Goal: Information Seeking & Learning: Learn about a topic

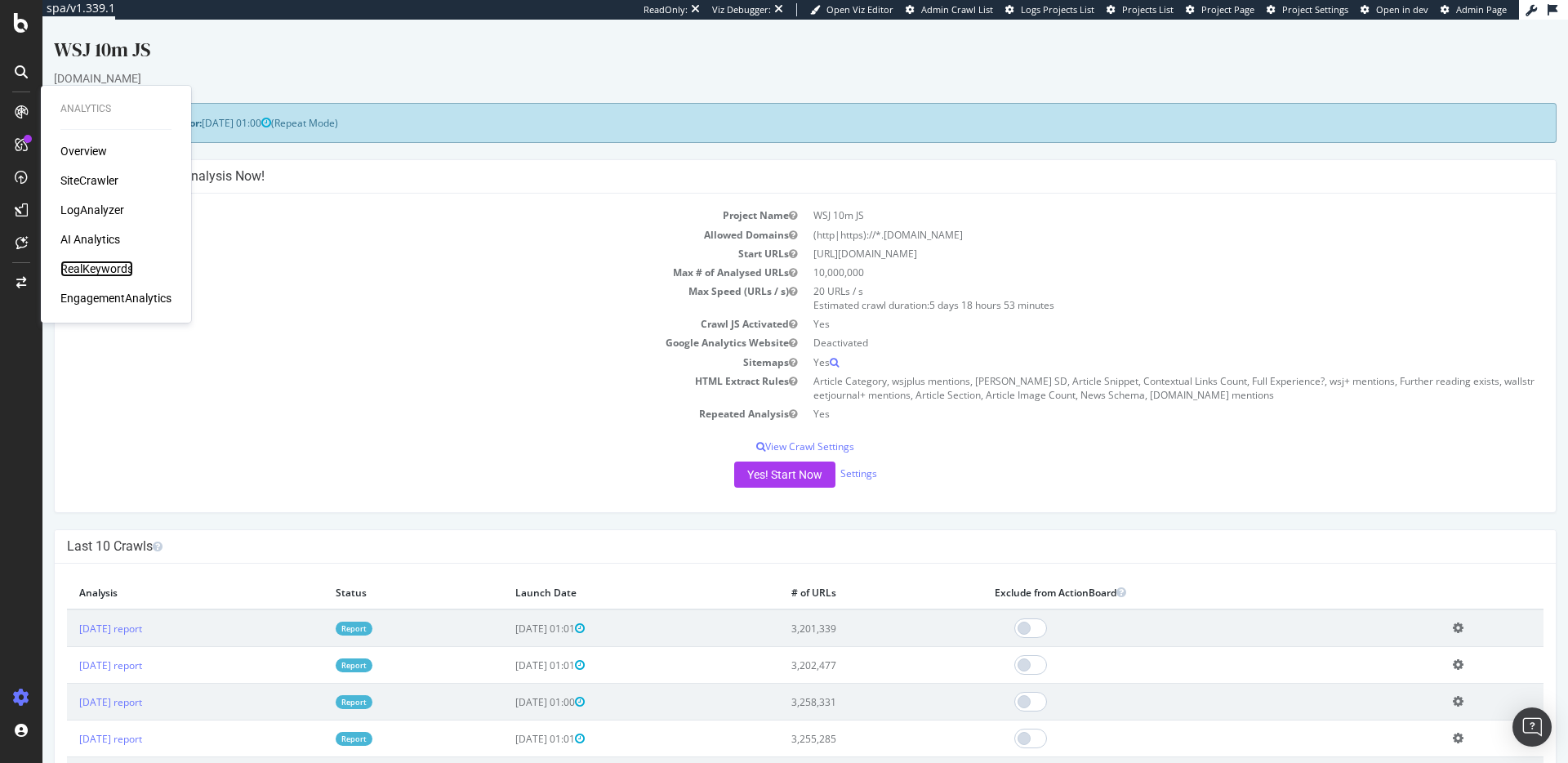
click at [113, 262] on div "RealKeywords" at bounding box center [97, 269] width 73 height 17
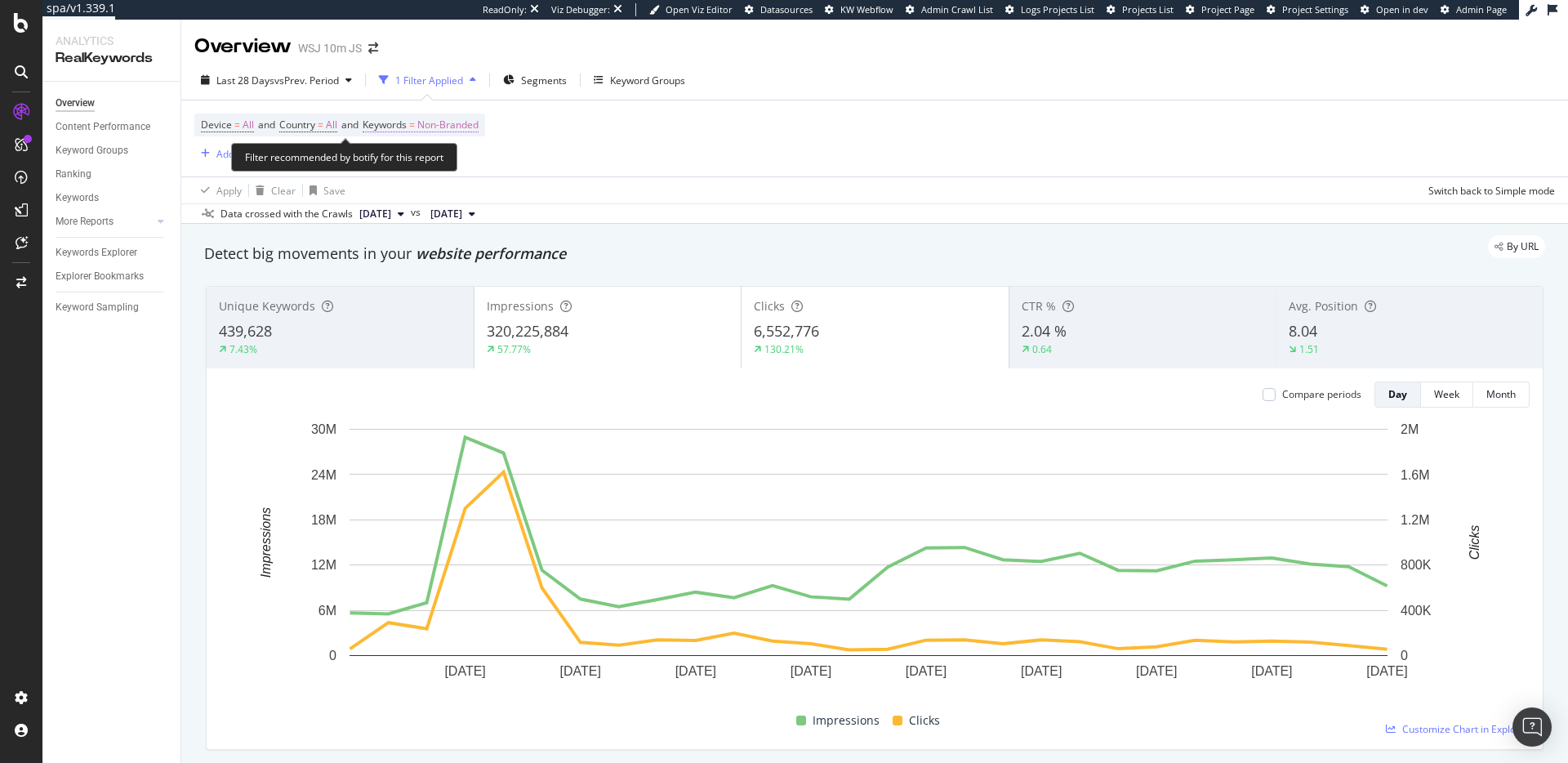
click at [479, 123] on span "Non-Branded" at bounding box center [448, 125] width 61 height 23
click at [441, 170] on div "Non-Branded" at bounding box center [430, 163] width 88 height 25
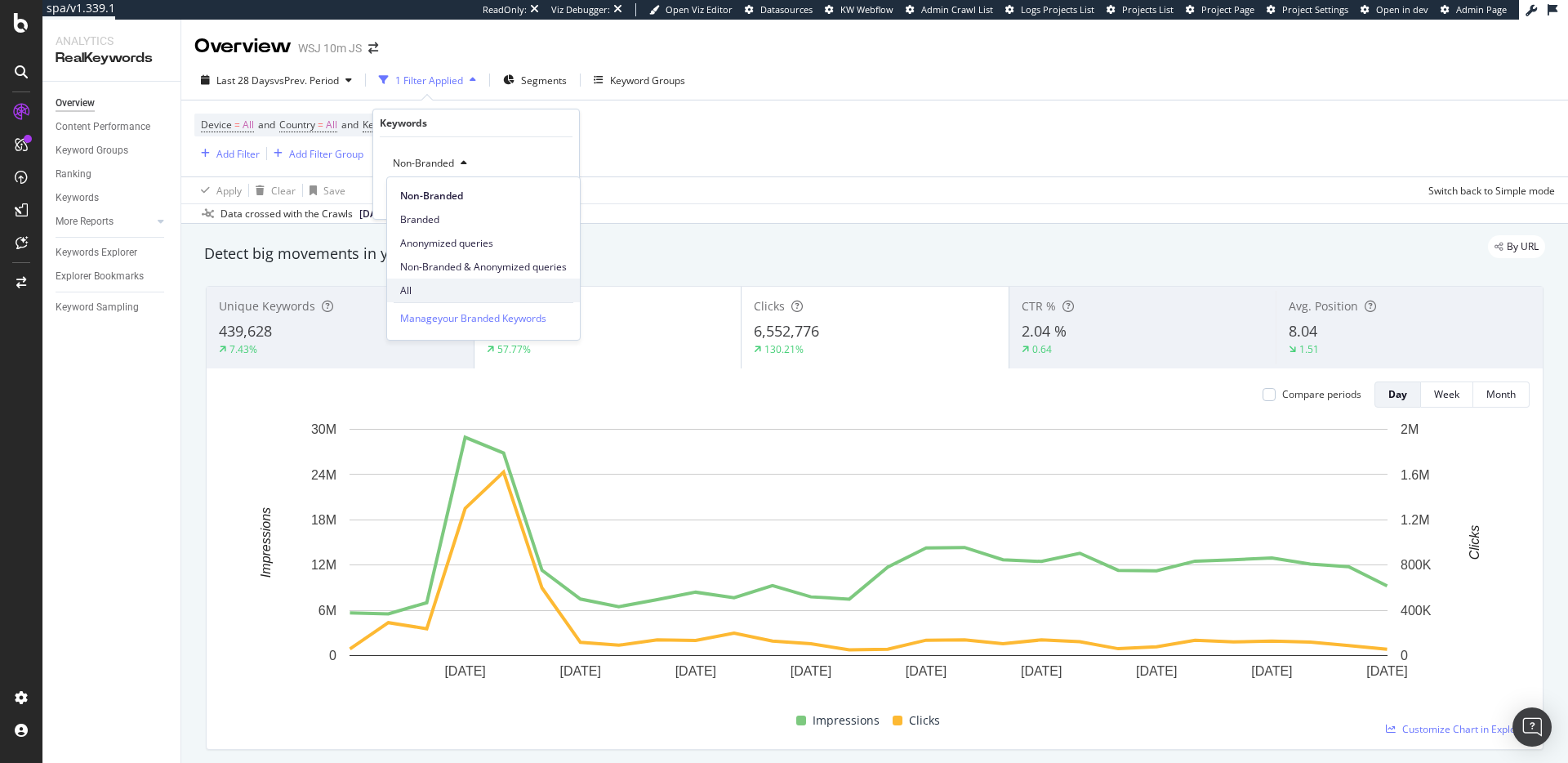
click at [428, 298] on div "All" at bounding box center [483, 290] width 193 height 24
click at [556, 191] on div "Apply" at bounding box center [553, 198] width 26 height 14
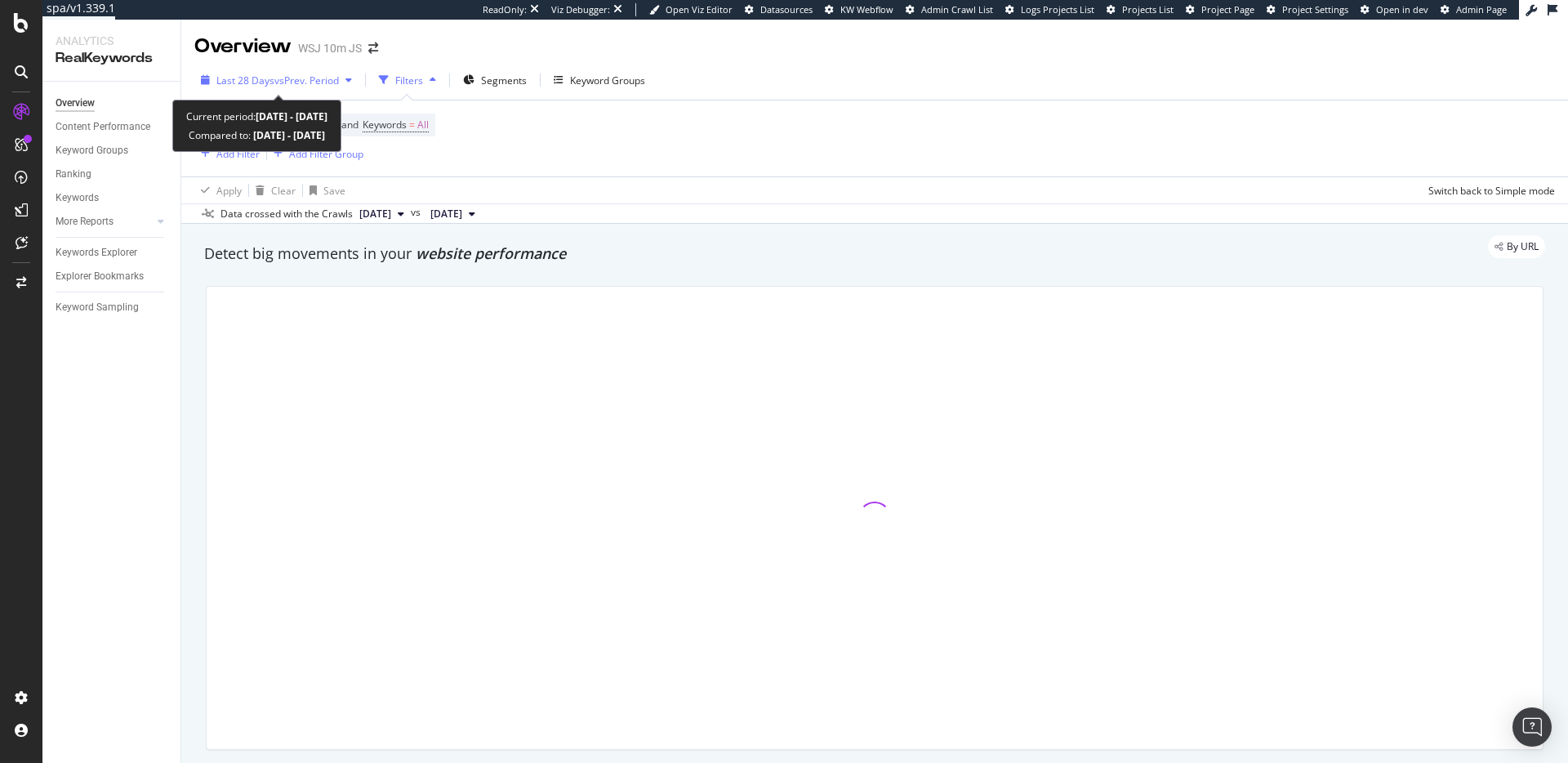
click at [317, 85] on span "vs Prev. Period" at bounding box center [306, 80] width 65 height 14
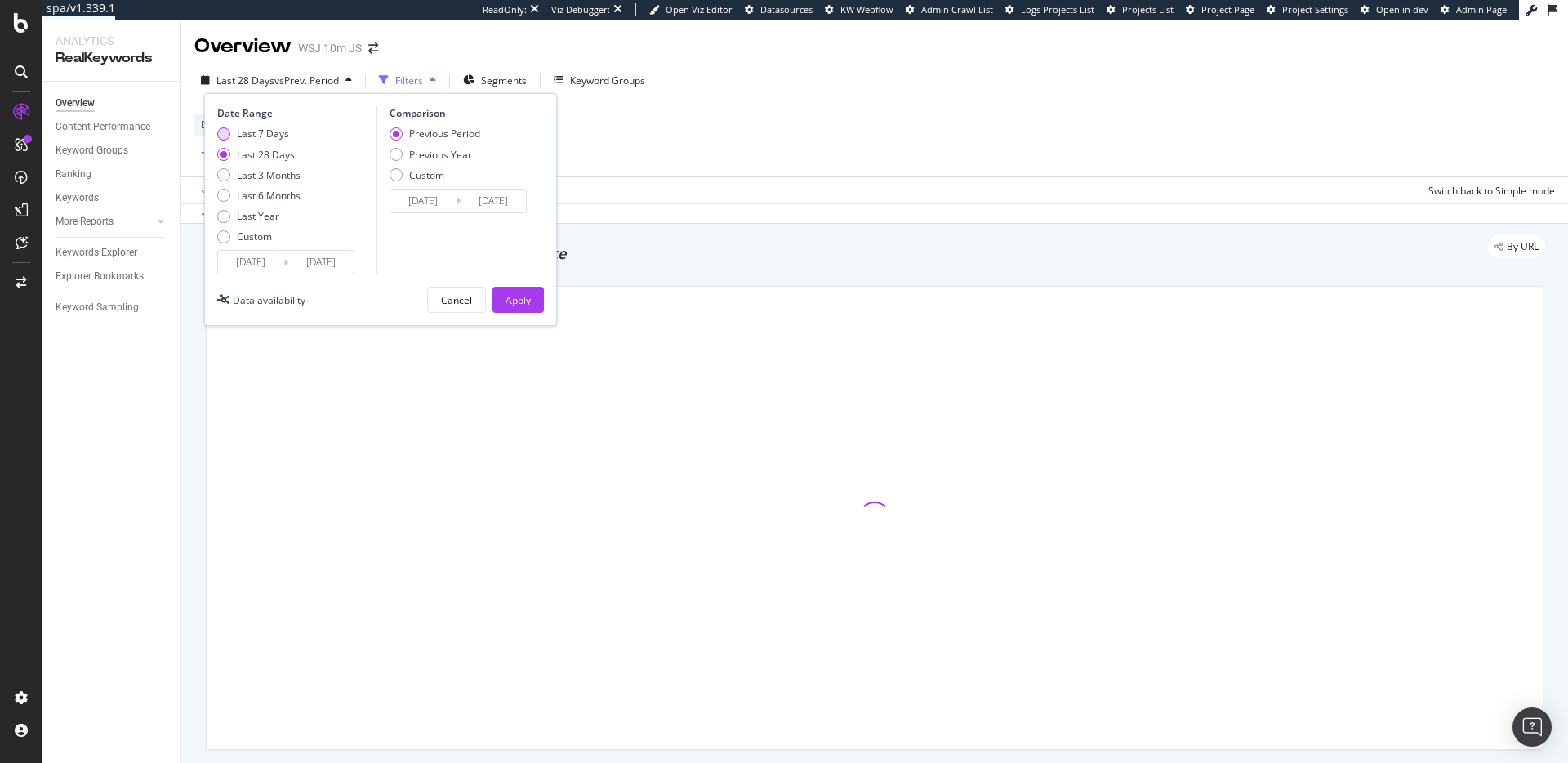
click at [272, 133] on div "Last 7 Days" at bounding box center [263, 133] width 52 height 14
type input "[DATE]"
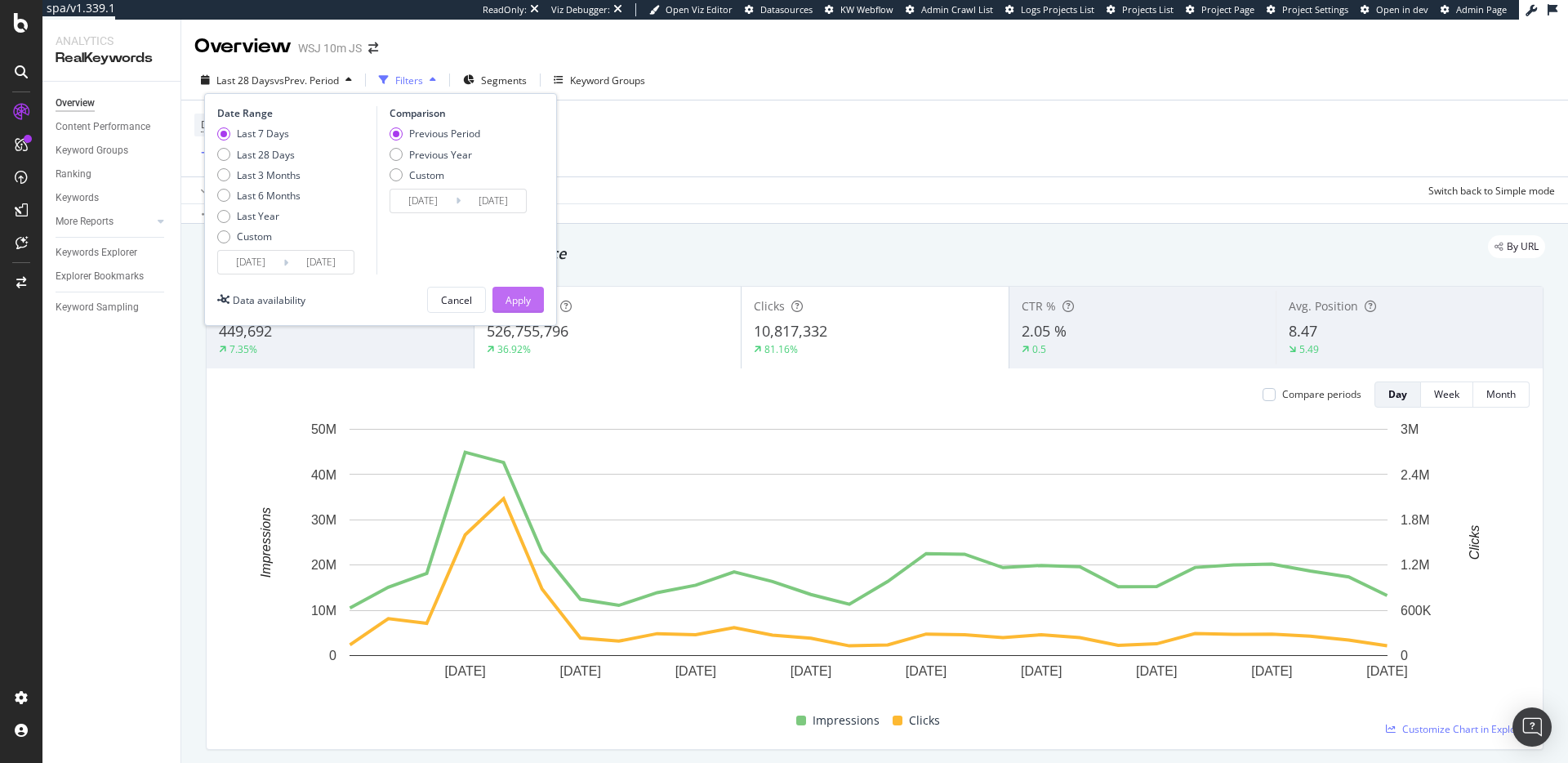
click at [525, 293] on div "Apply" at bounding box center [518, 300] width 26 height 14
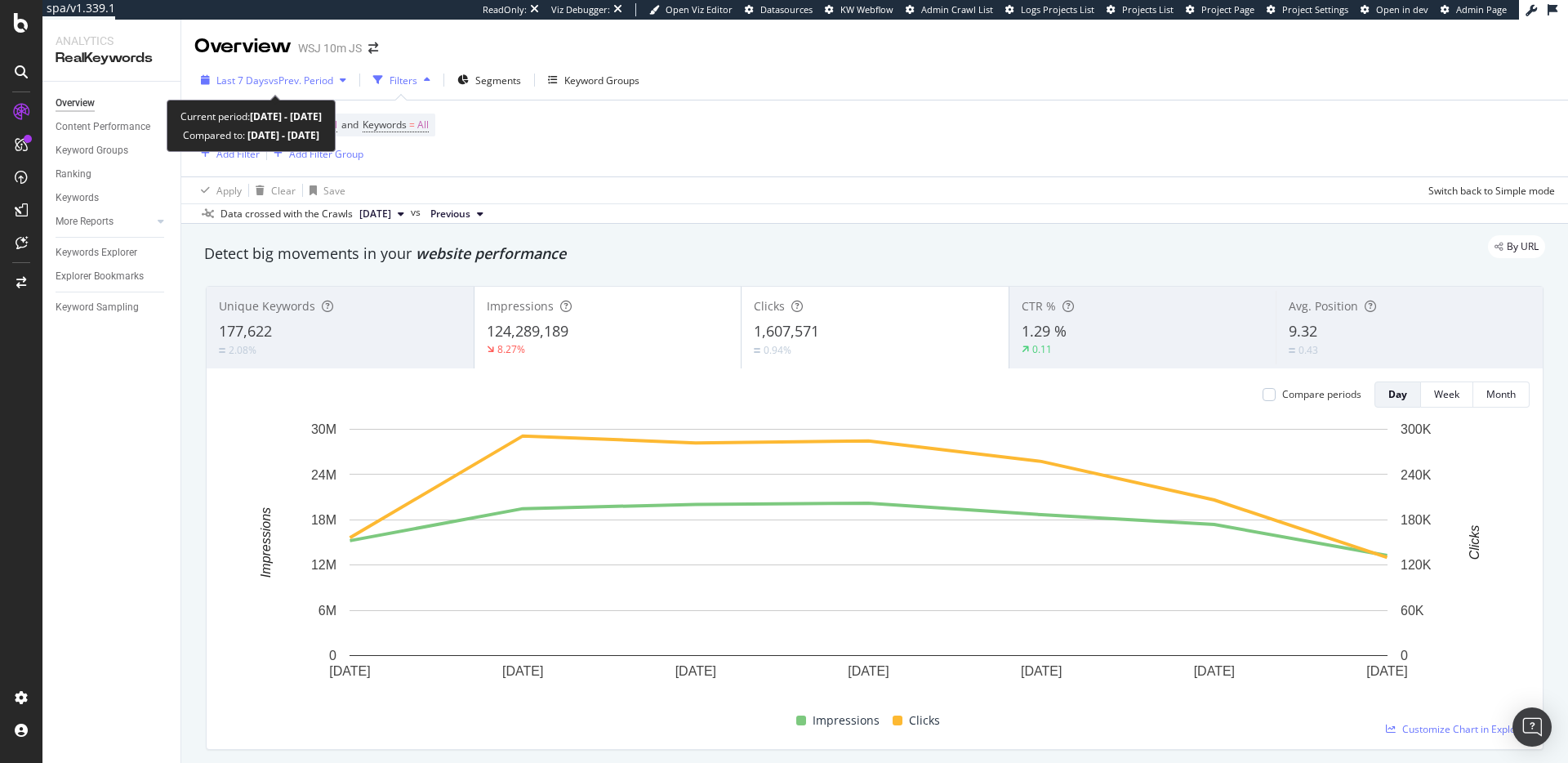
click at [306, 75] on span "vs Prev. Period" at bounding box center [301, 80] width 65 height 14
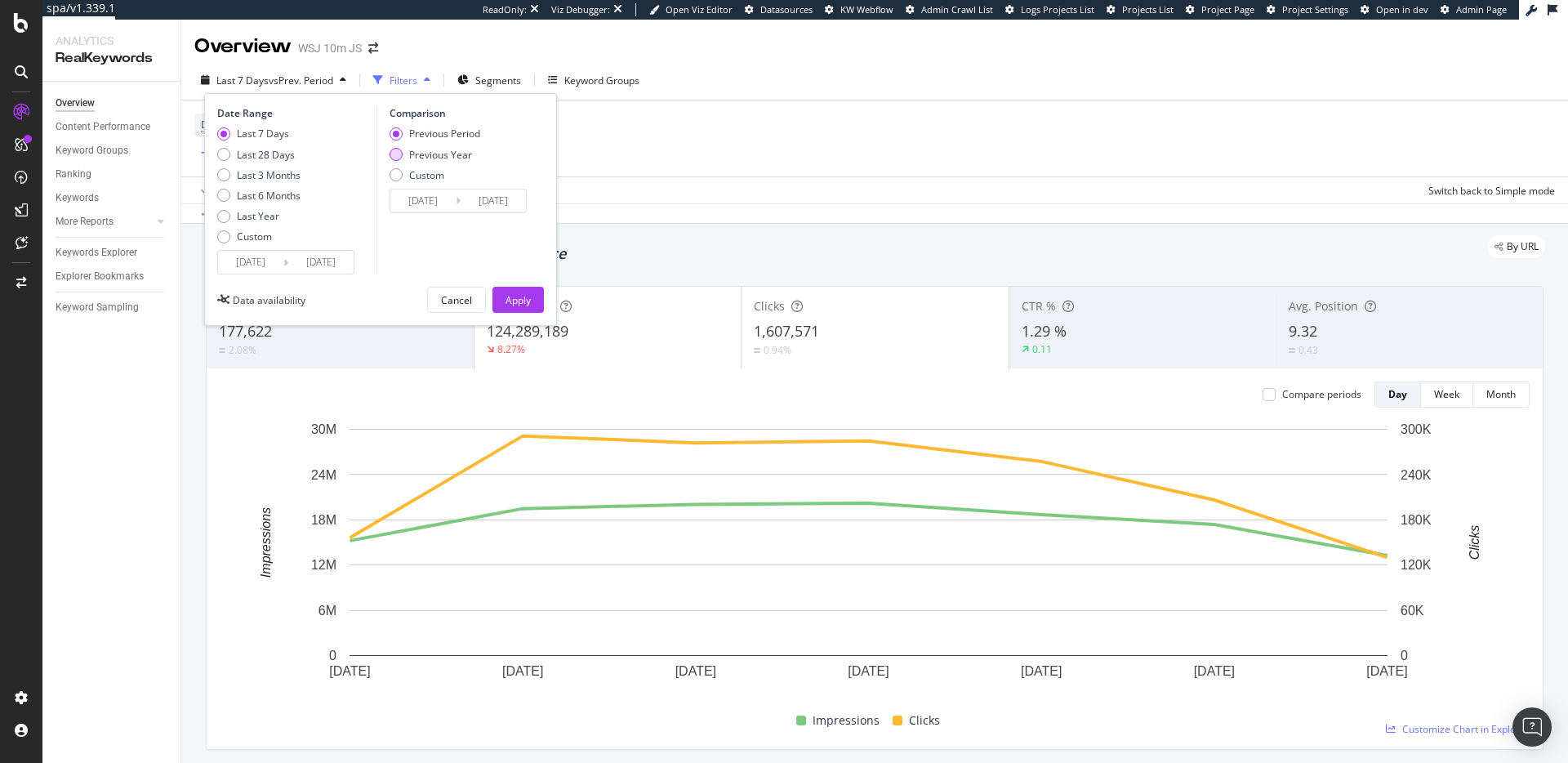
click at [417, 151] on div "Previous Year" at bounding box center [441, 154] width 63 height 14
type input "[DATE]"
click at [518, 295] on div "Apply" at bounding box center [518, 300] width 26 height 14
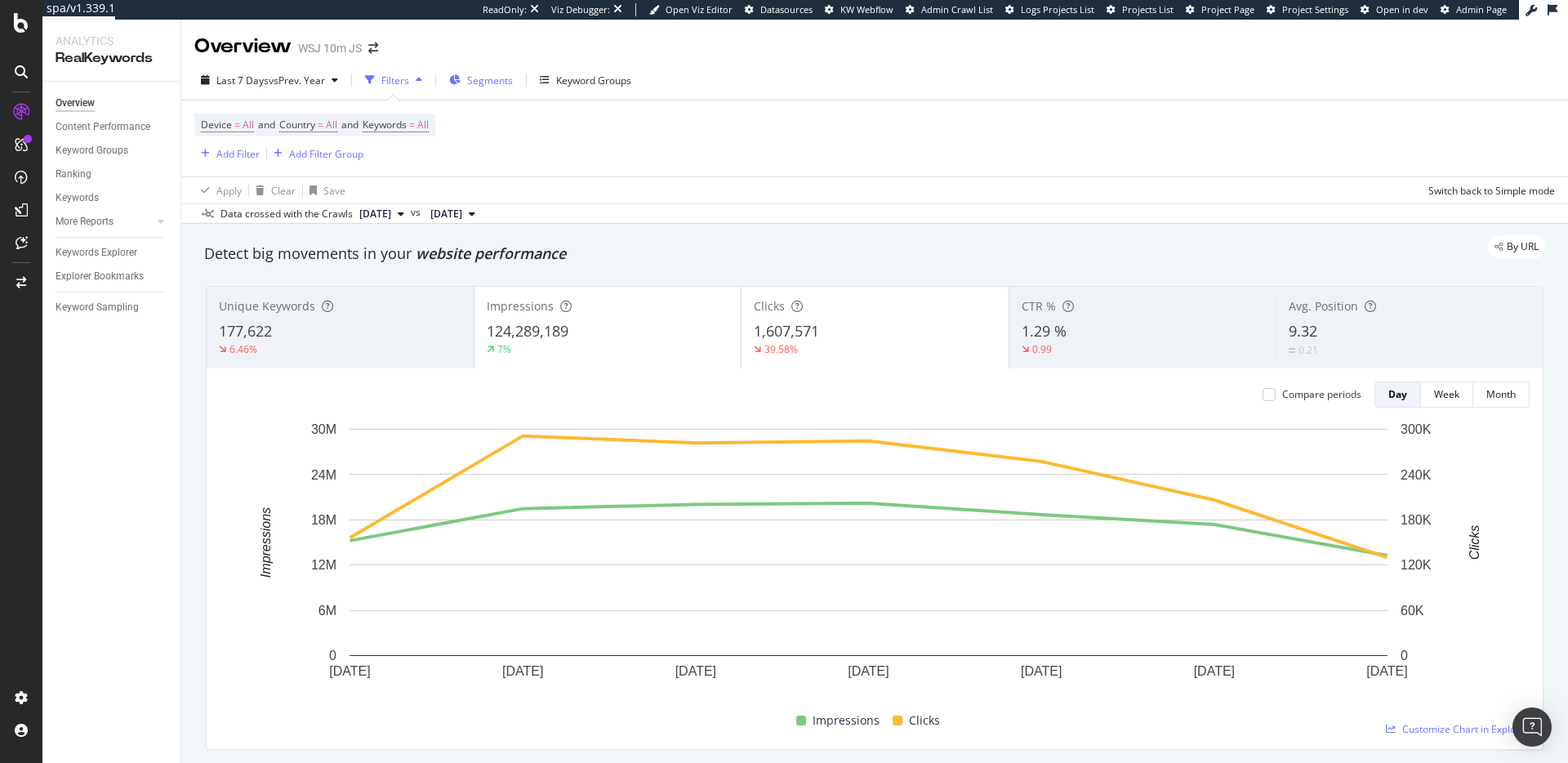
click at [502, 83] on span "Segments" at bounding box center [490, 80] width 46 height 14
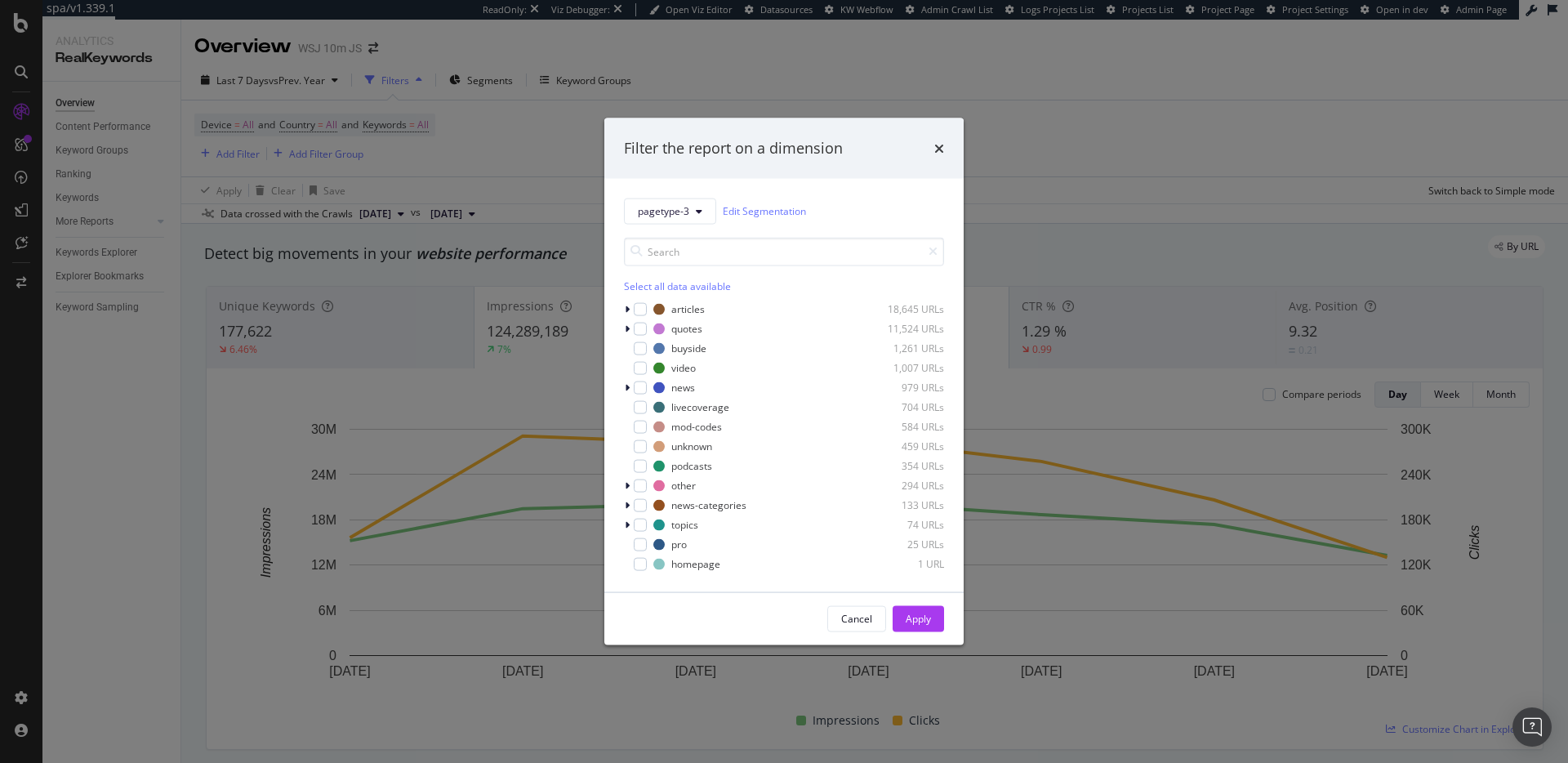
click at [708, 278] on div "Select all data available" at bounding box center [784, 285] width 321 height 14
click at [637, 405] on icon "modal" at bounding box center [640, 407] width 7 height 8
drag, startPoint x: 921, startPoint y: 621, endPoint x: 647, endPoint y: 341, distance: 391.8
click at [647, 341] on div "Filter the report on a dimension pagetype-3 Edit Segmentation Select all data a…" at bounding box center [784, 382] width 359 height 527
click at [640, 327] on icon "modal" at bounding box center [640, 328] width 7 height 8
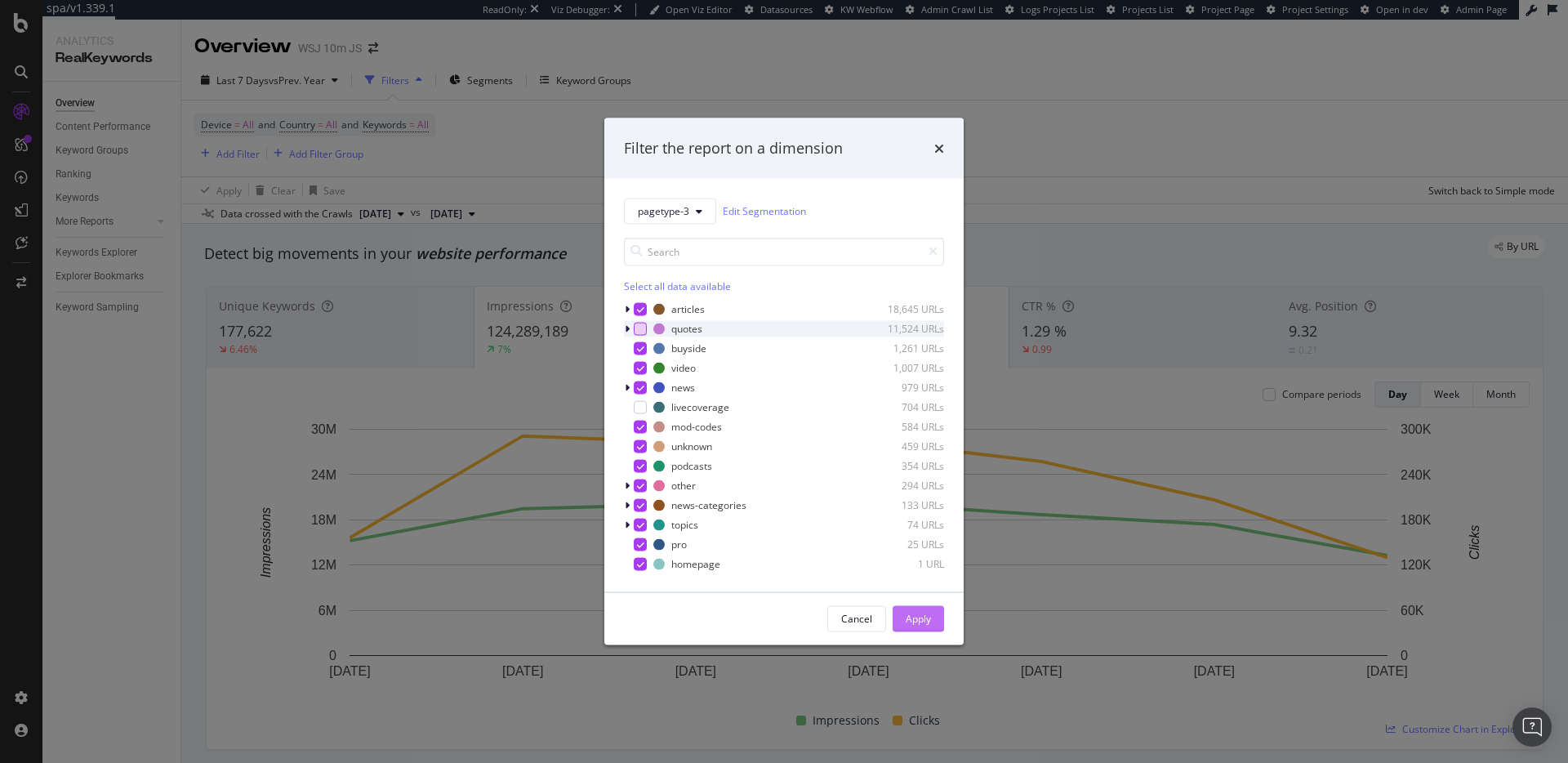
click at [911, 621] on div "Apply" at bounding box center [919, 619] width 26 height 14
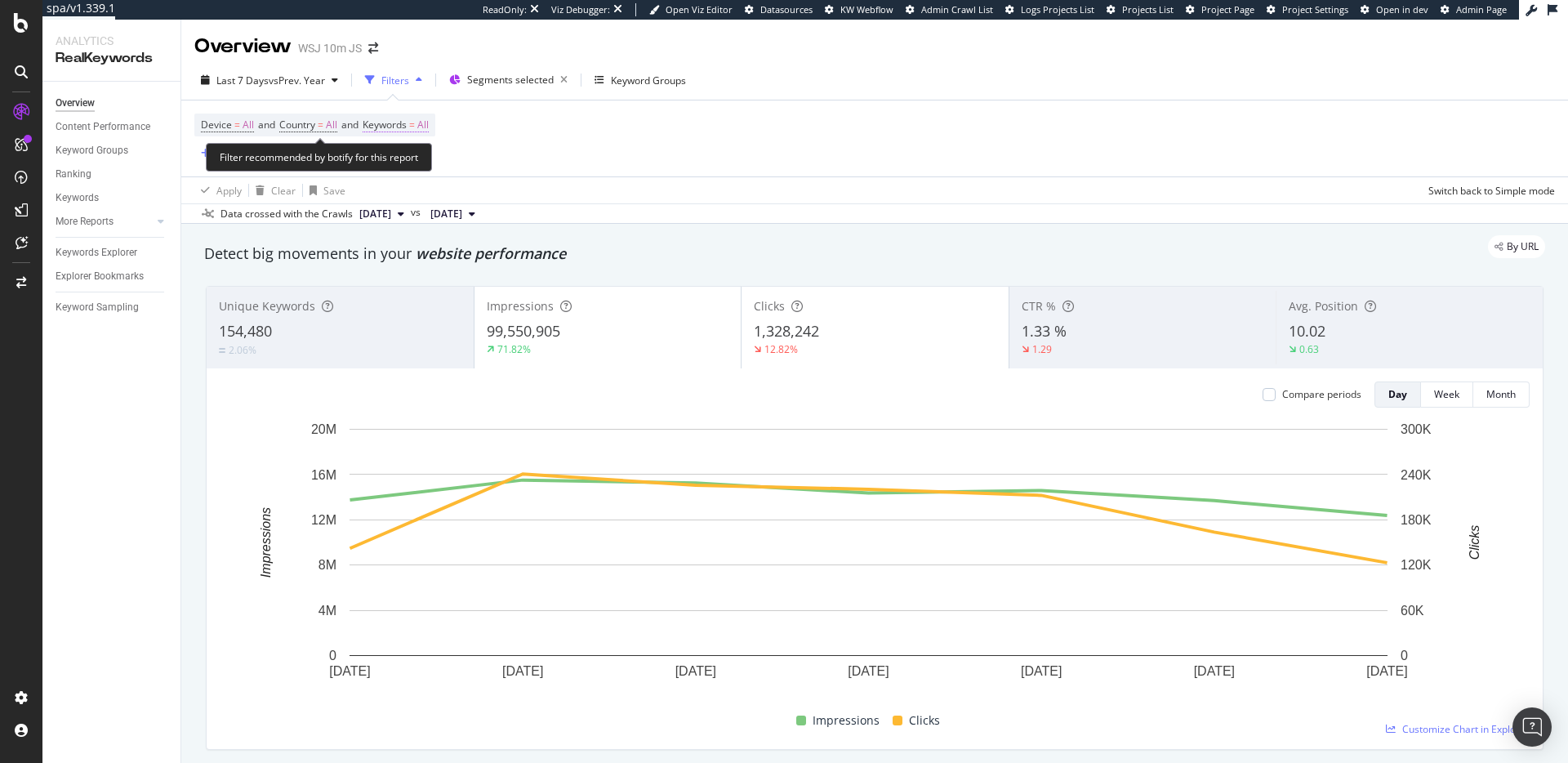
click at [407, 124] on span "Keywords" at bounding box center [384, 124] width 44 height 14
click at [417, 157] on div "All" at bounding box center [404, 163] width 37 height 25
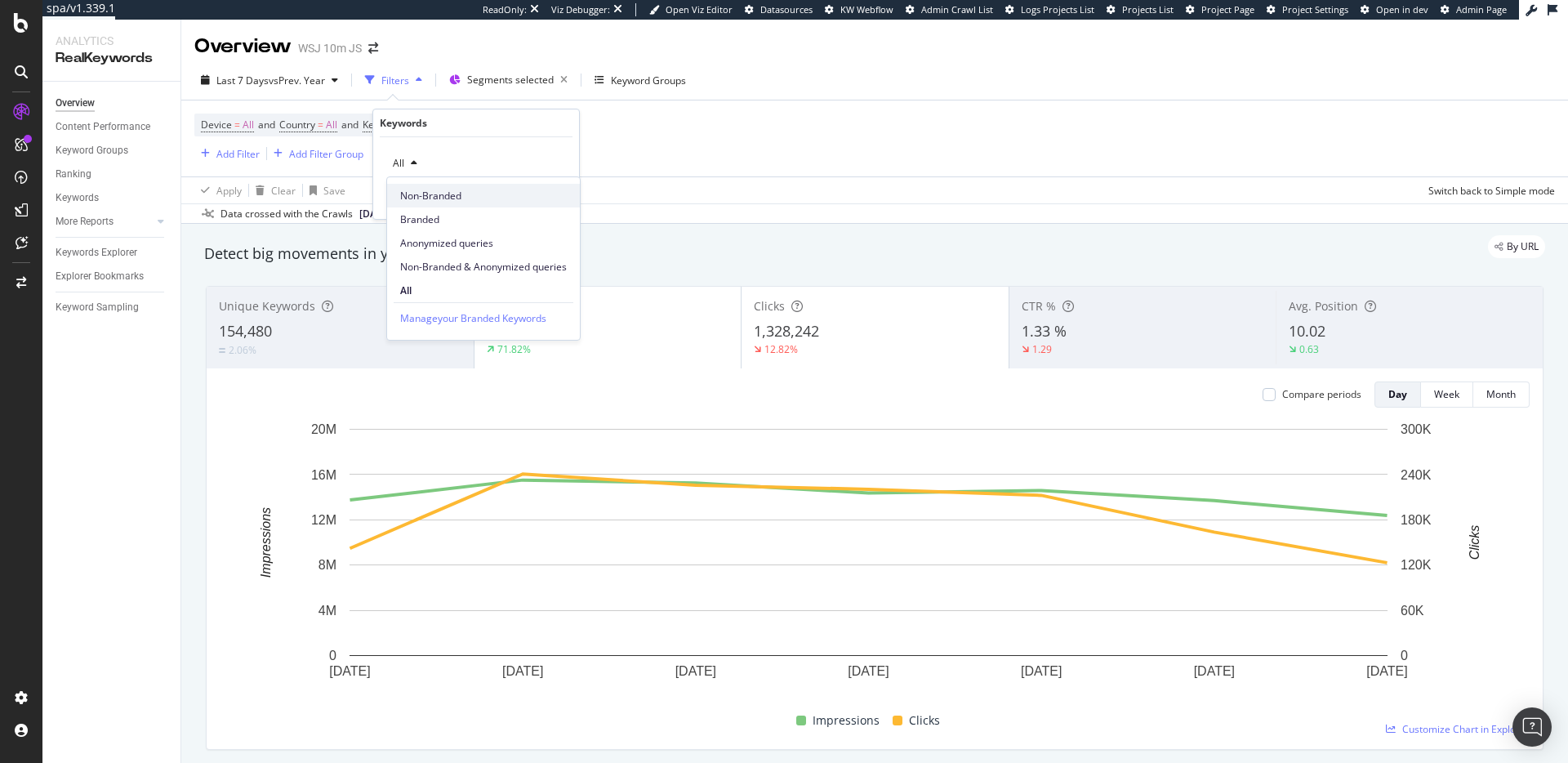
click at [441, 196] on span "Non-Branded" at bounding box center [483, 196] width 166 height 15
click at [557, 191] on div "Apply" at bounding box center [553, 198] width 26 height 14
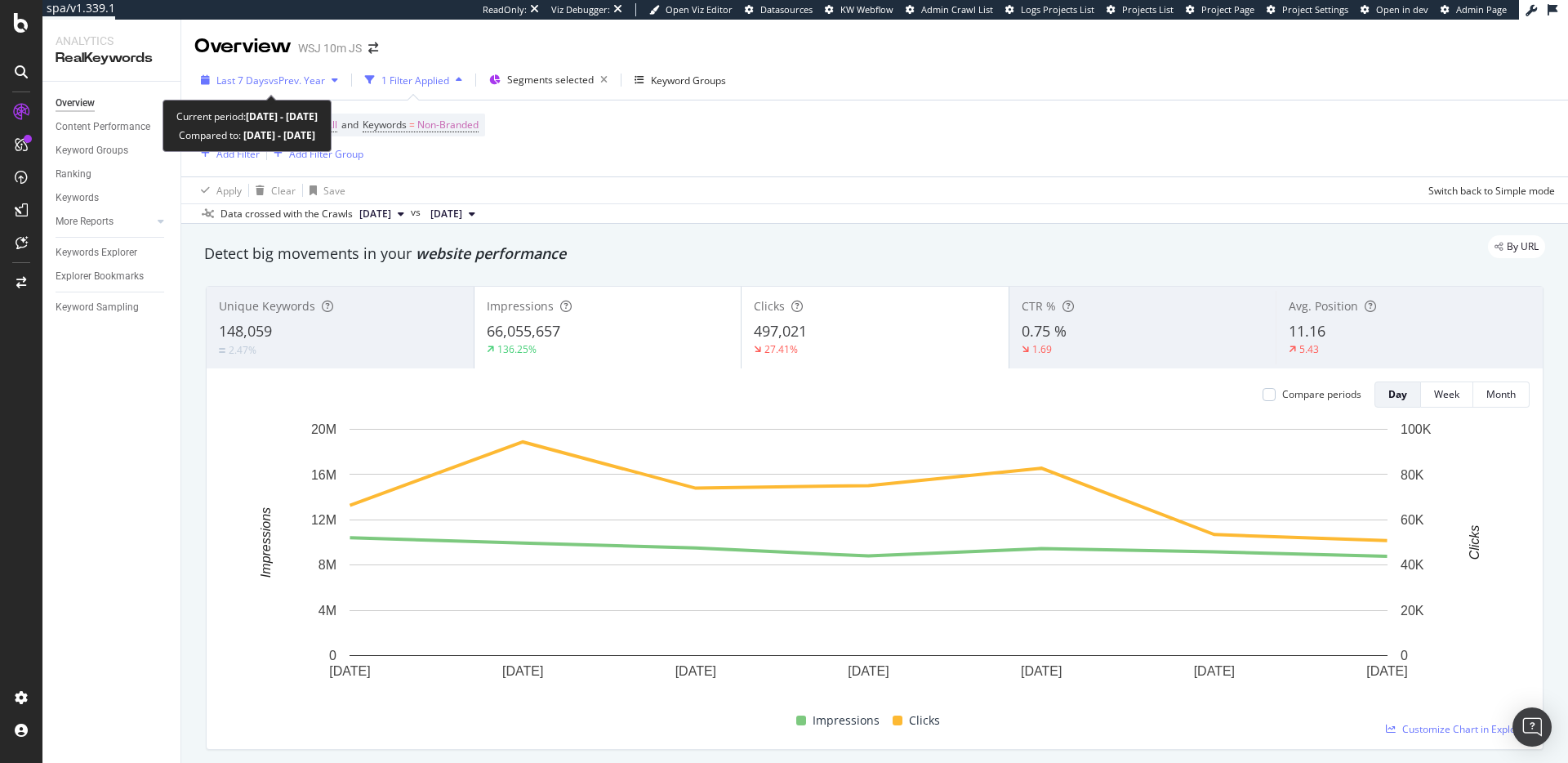
click at [290, 75] on span "vs Prev. Year" at bounding box center [297, 80] width 56 height 14
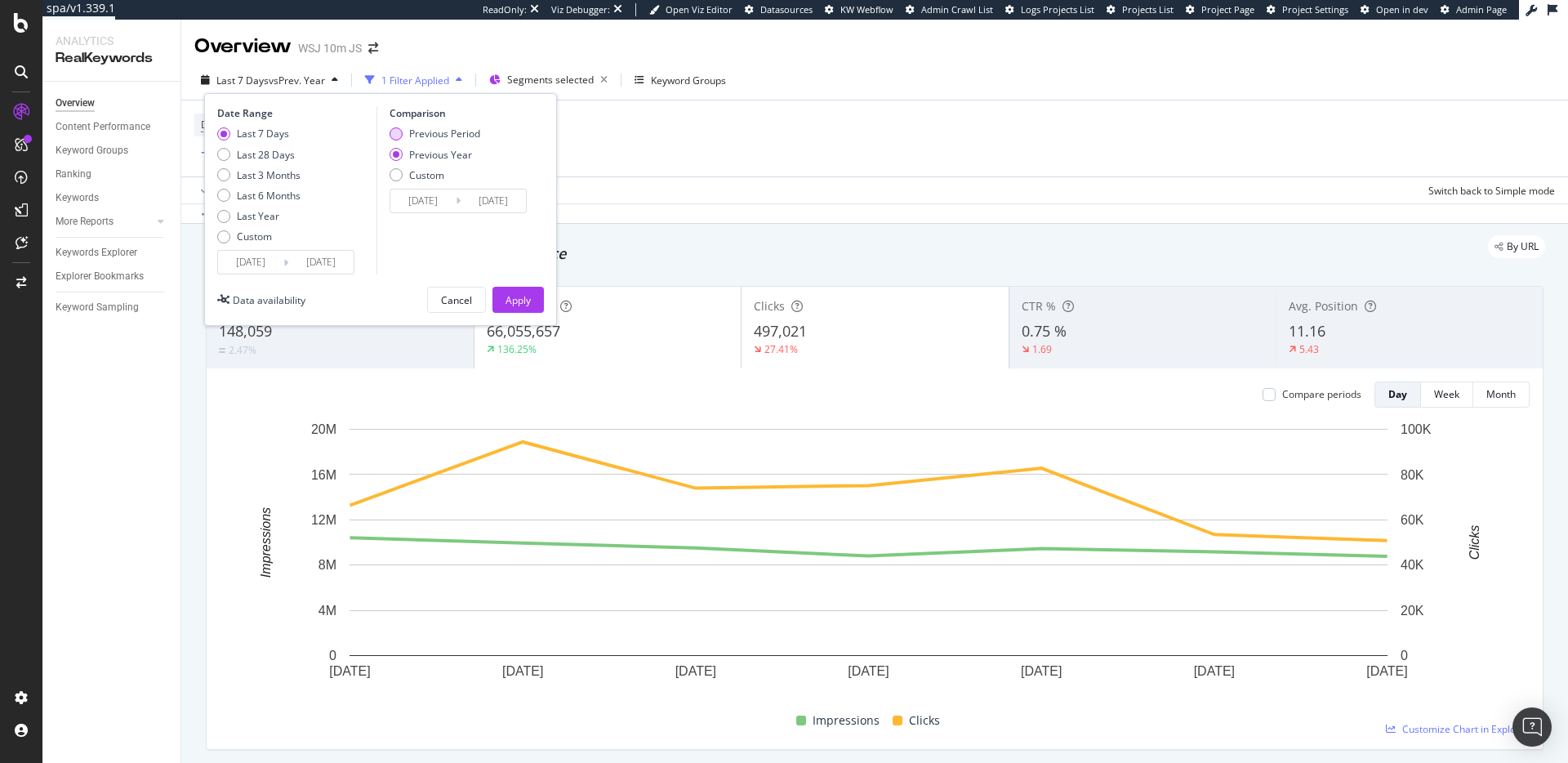
click at [427, 138] on div "Previous Period" at bounding box center [445, 133] width 71 height 14
type input "[DATE]"
click at [534, 297] on button "Apply" at bounding box center [519, 300] width 51 height 27
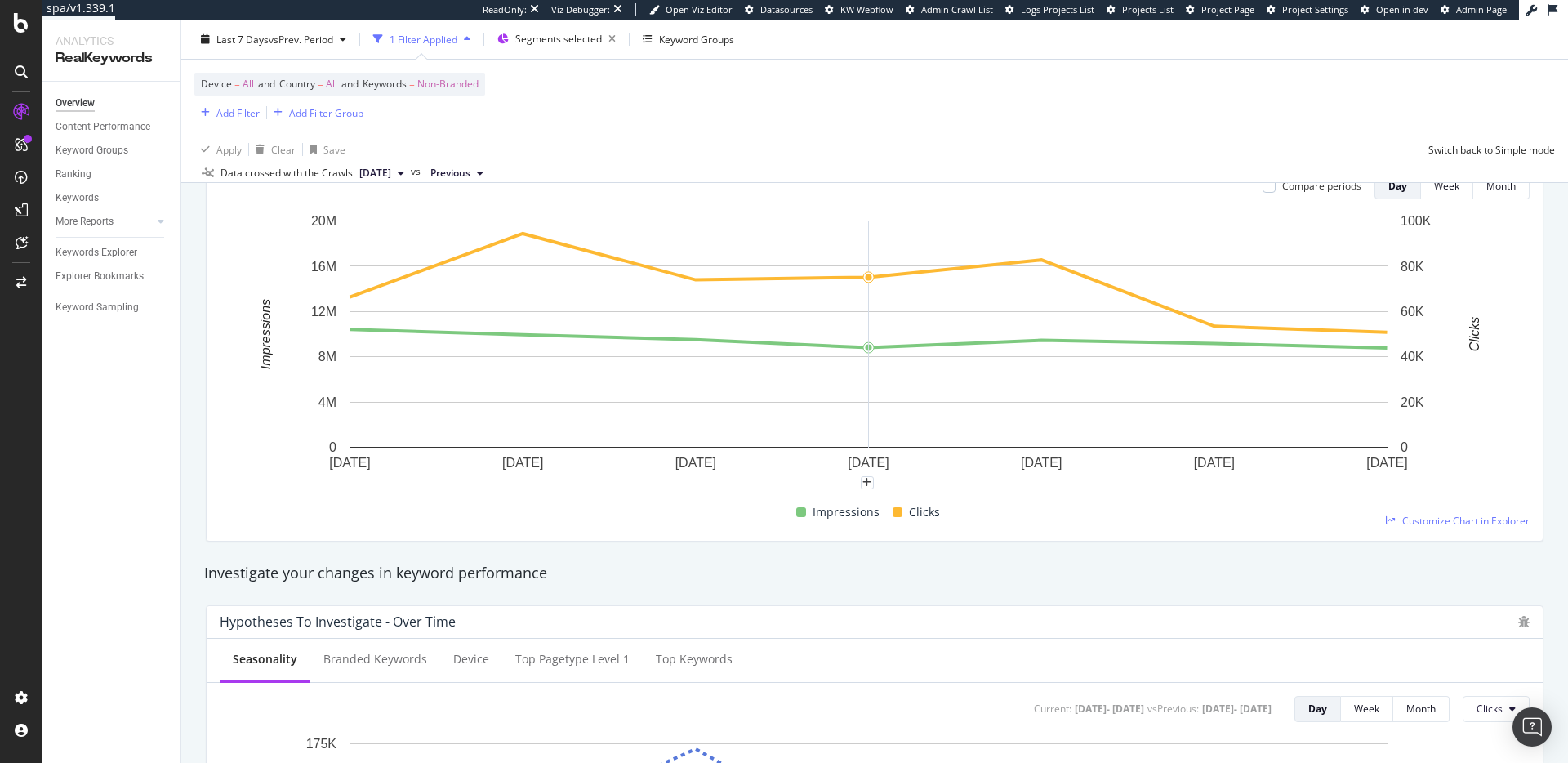
scroll to position [56, 0]
